Goal: Information Seeking & Learning: Learn about a topic

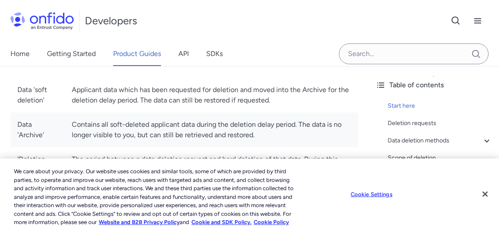
scroll to position [170, 0]
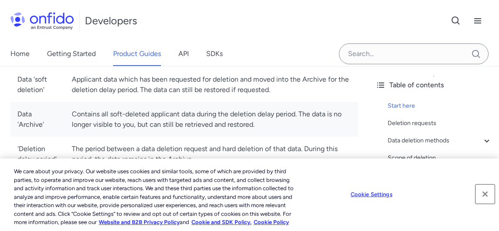
click at [481, 193] on button "Close" at bounding box center [484, 194] width 19 height 19
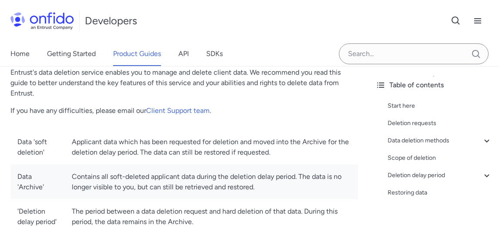
scroll to position [123, 0]
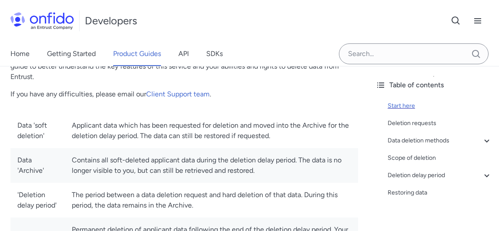
click at [400, 103] on div "Start here" at bounding box center [439, 106] width 104 height 10
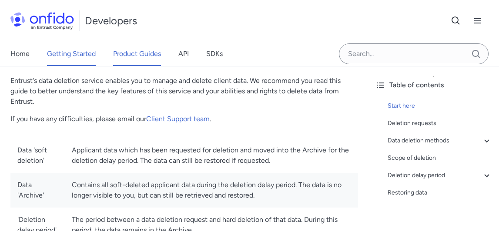
click at [62, 54] on link "Getting Started" at bounding box center [71, 54] width 49 height 24
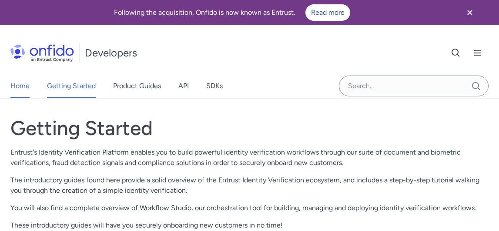
click at [12, 90] on link "Home" at bounding box center [19, 86] width 19 height 24
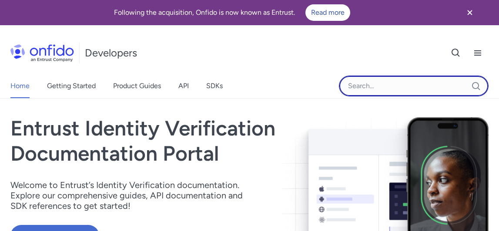
click at [454, 90] on input "Onfido search input field" at bounding box center [414, 86] width 150 height 21
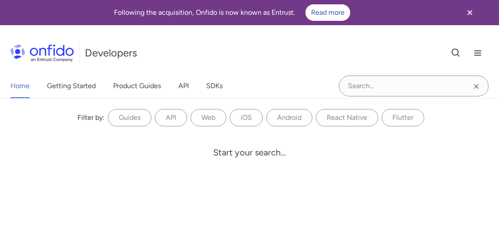
click at [315, 65] on div "Developers Support" at bounding box center [249, 53] width 499 height 42
click at [470, 10] on icon "Close banner" at bounding box center [469, 12] width 10 height 10
